Goal: Task Accomplishment & Management: Manage account settings

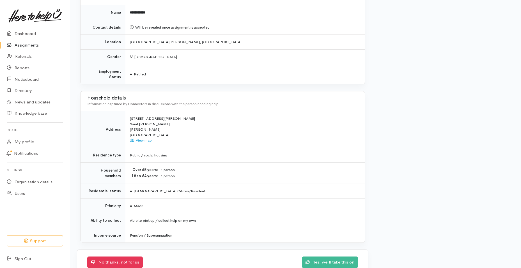
scroll to position [379, 0]
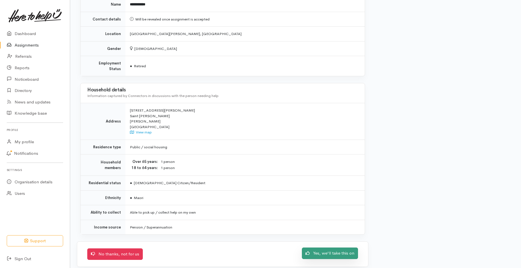
click at [329, 248] on link "Yes, we'll take this on" at bounding box center [330, 253] width 56 height 11
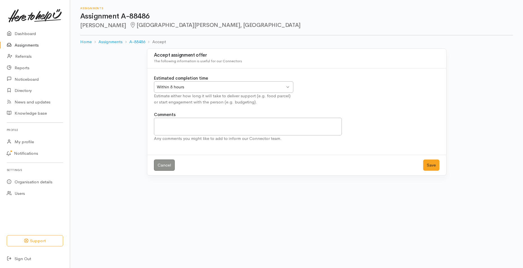
click at [289, 86] on div "Within 8 hours Within 8 hours" at bounding box center [223, 86] width 139 height 11
click at [168, 125] on textarea "Comments" at bounding box center [248, 127] width 188 height 18
type textarea "W"
click at [288, 85] on div "3 Days 3 Days" at bounding box center [223, 86] width 139 height 11
type textarea "Pukete can pick up the food parcel on Tuesday next week. We do not have any pet…"
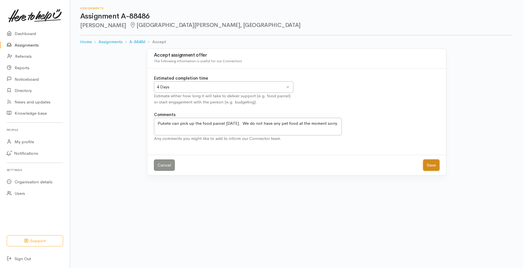
click at [427, 165] on button "Save" at bounding box center [431, 165] width 16 height 11
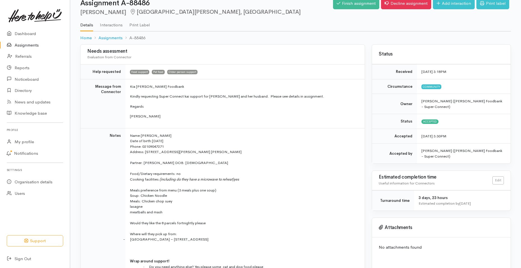
scroll to position [9, 0]
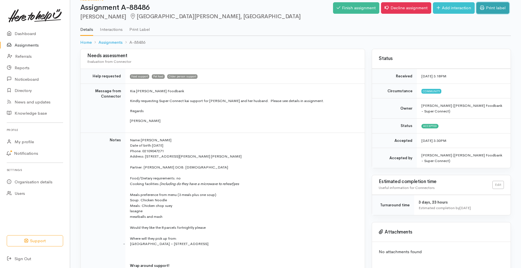
click at [499, 10] on link "Print label" at bounding box center [492, 7] width 33 height 11
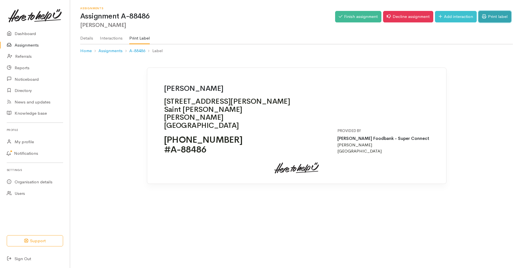
click at [499, 16] on link "Print label" at bounding box center [494, 16] width 33 height 11
